Goal: Task Accomplishment & Management: Use online tool/utility

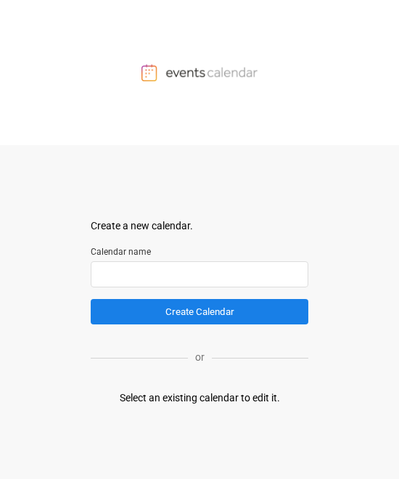
click at [110, 273] on input "text" at bounding box center [200, 274] width 218 height 26
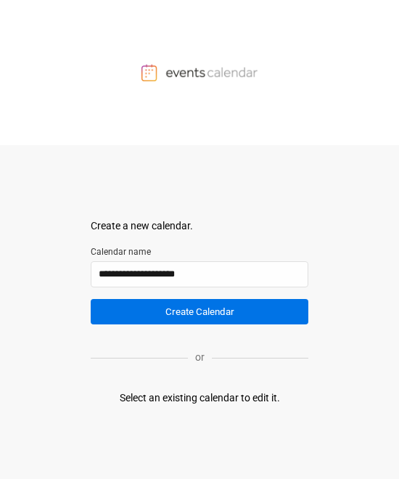
type input "**********"
click at [173, 314] on button "Create Calendar" at bounding box center [200, 311] width 218 height 25
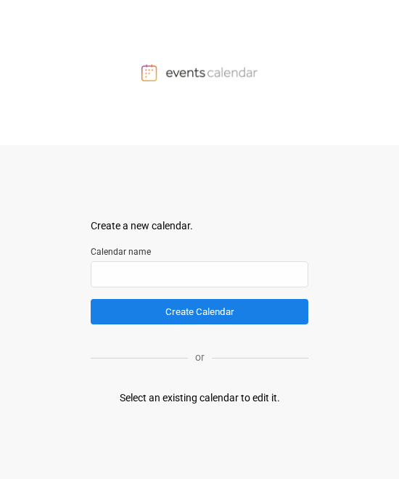
click at [361, 353] on body "Create a new calendar. Select a container to insert the calendar into. Calendar…" at bounding box center [199, 239] width 399 height 479
